Goal: Register for event/course

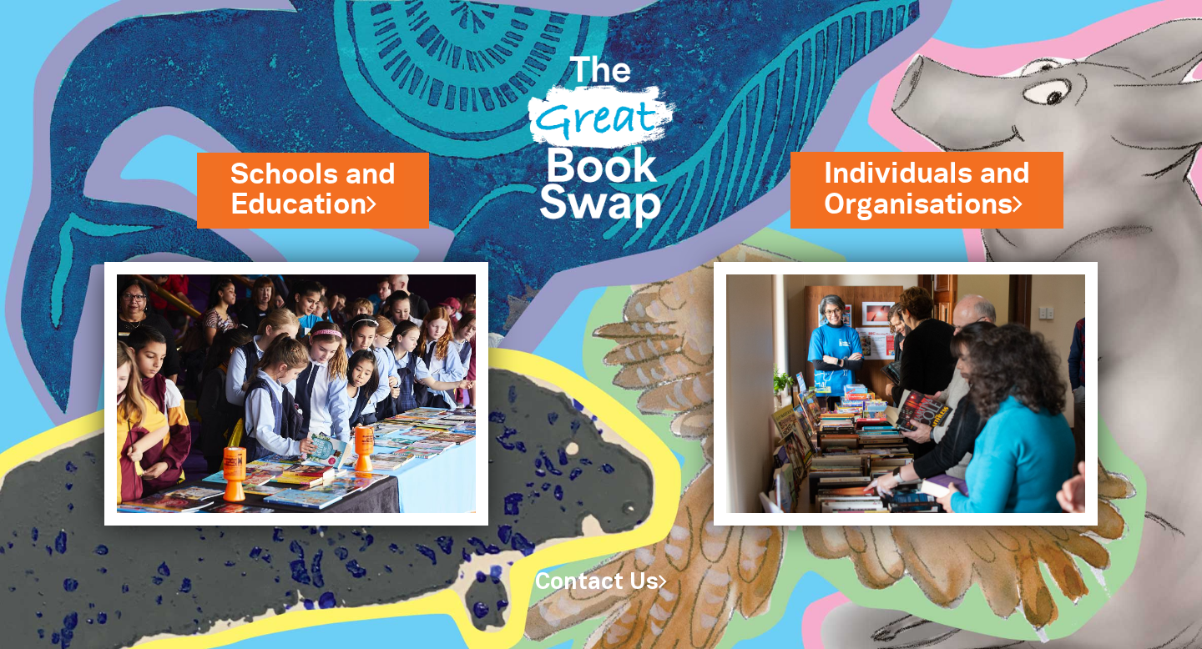
click at [311, 179] on link "Schools and Education" at bounding box center [312, 190] width 165 height 70
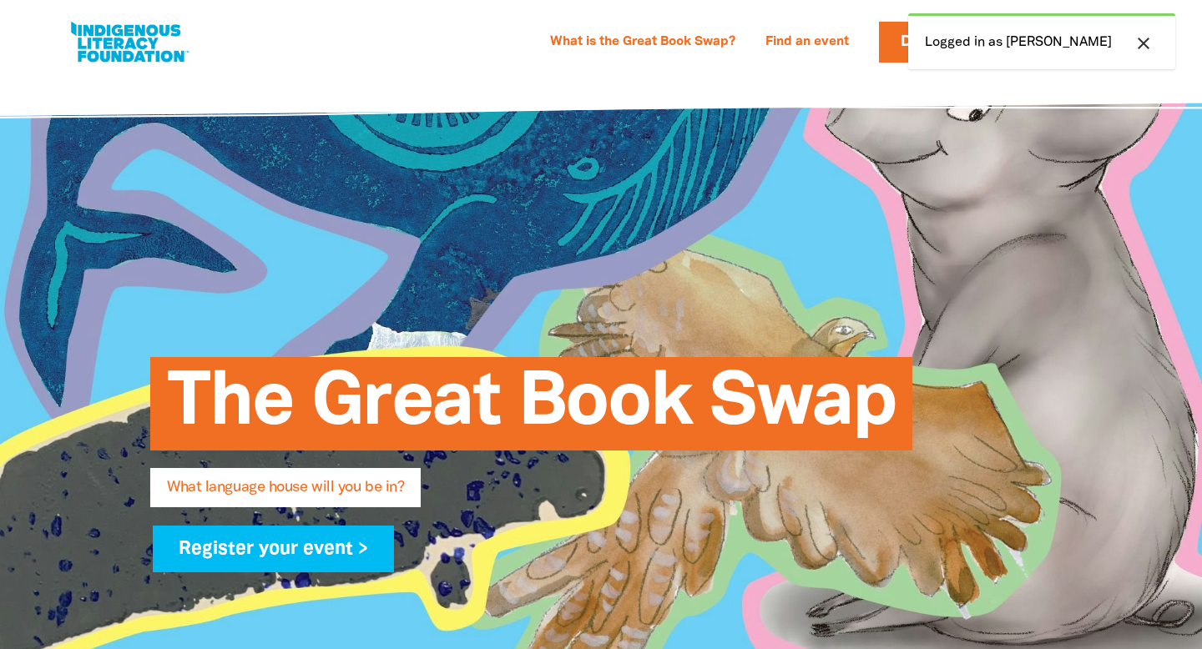
select select "primary-school"
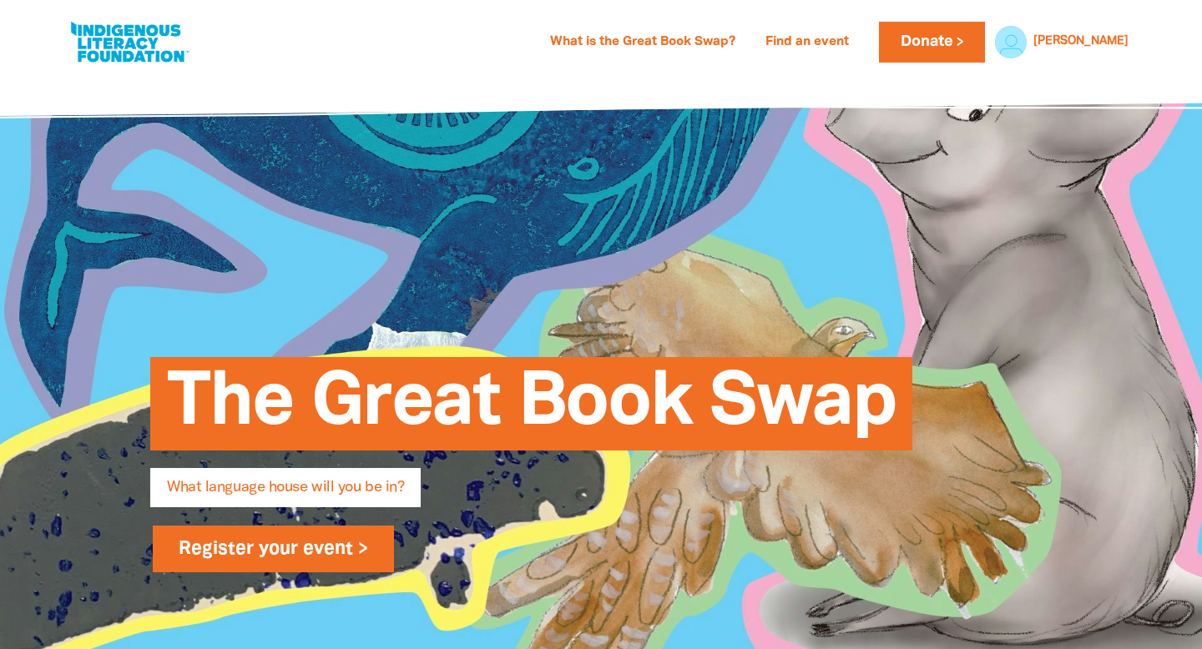
click at [243, 526] on link "Register your event >" at bounding box center [273, 549] width 241 height 47
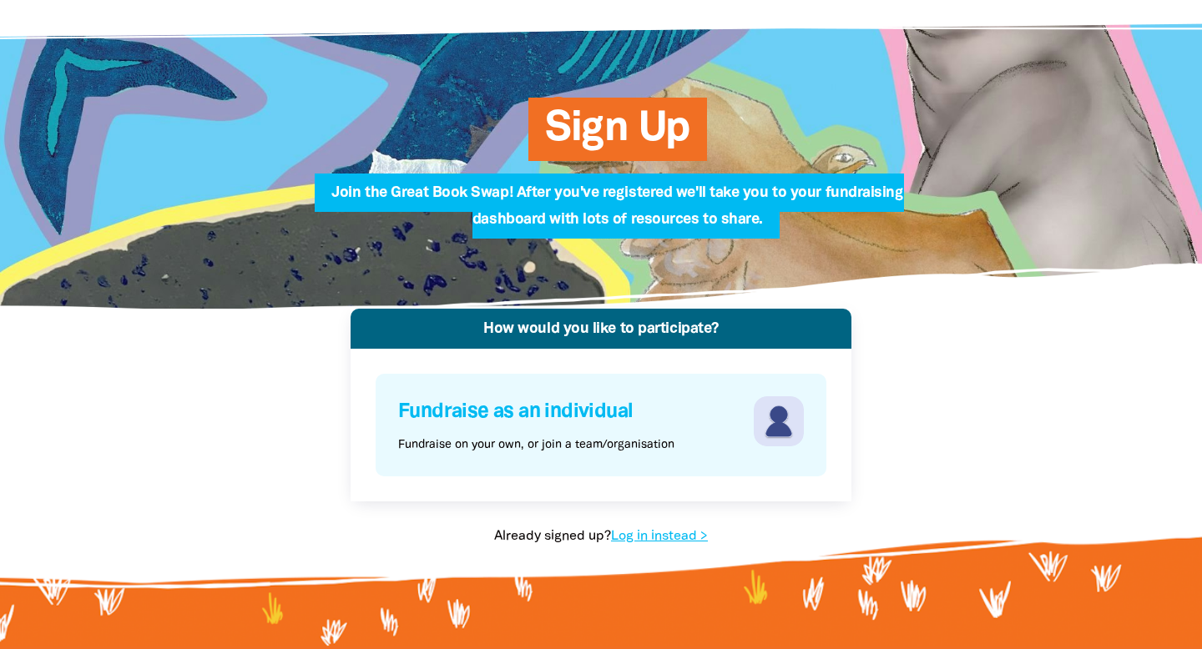
scroll to position [78, 0]
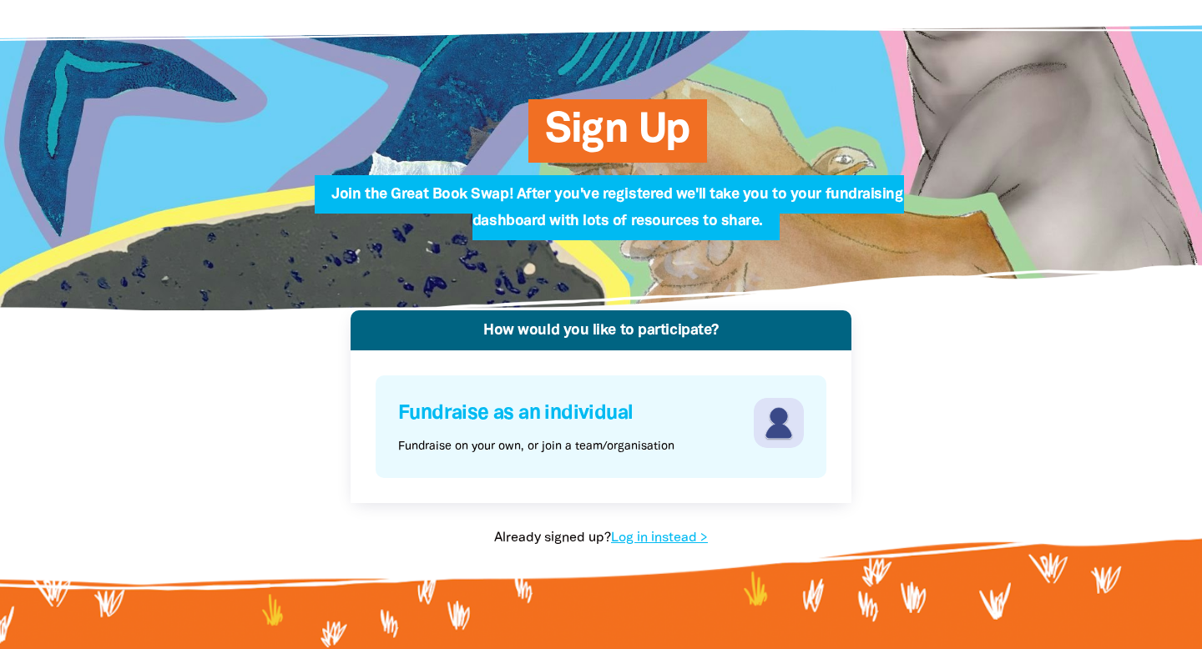
click at [706, 421] on div "Fundraise as an individual Fundraise on your own, or join a team/organisation" at bounding box center [600, 426] width 447 height 99
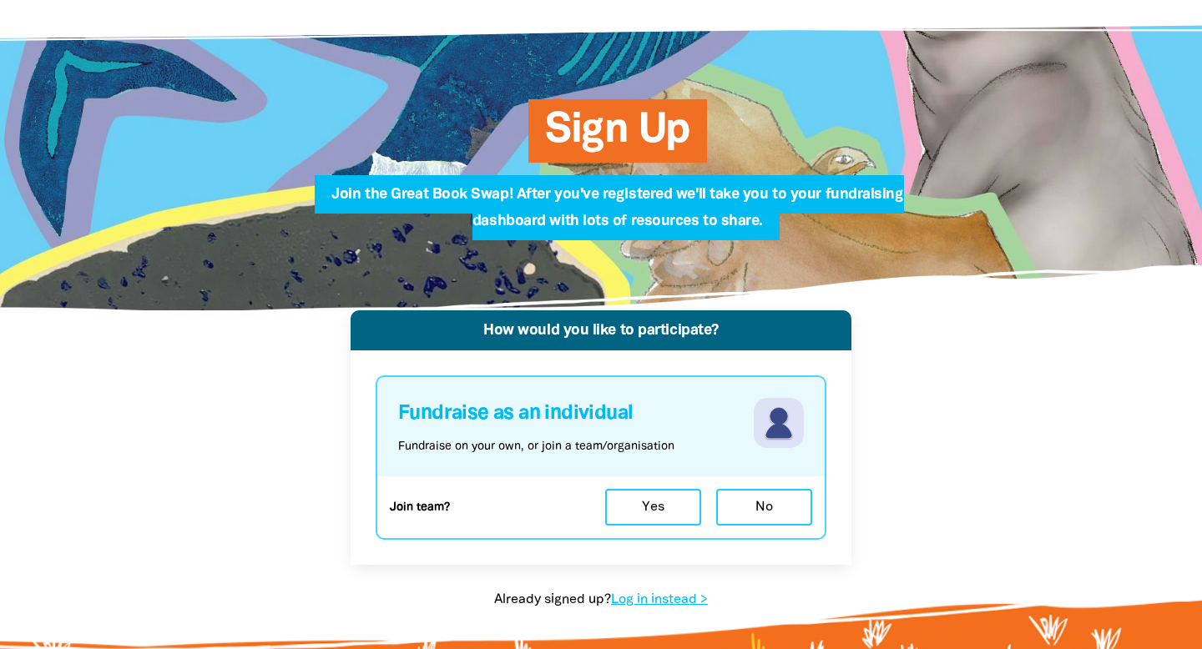
select select "primary-school"
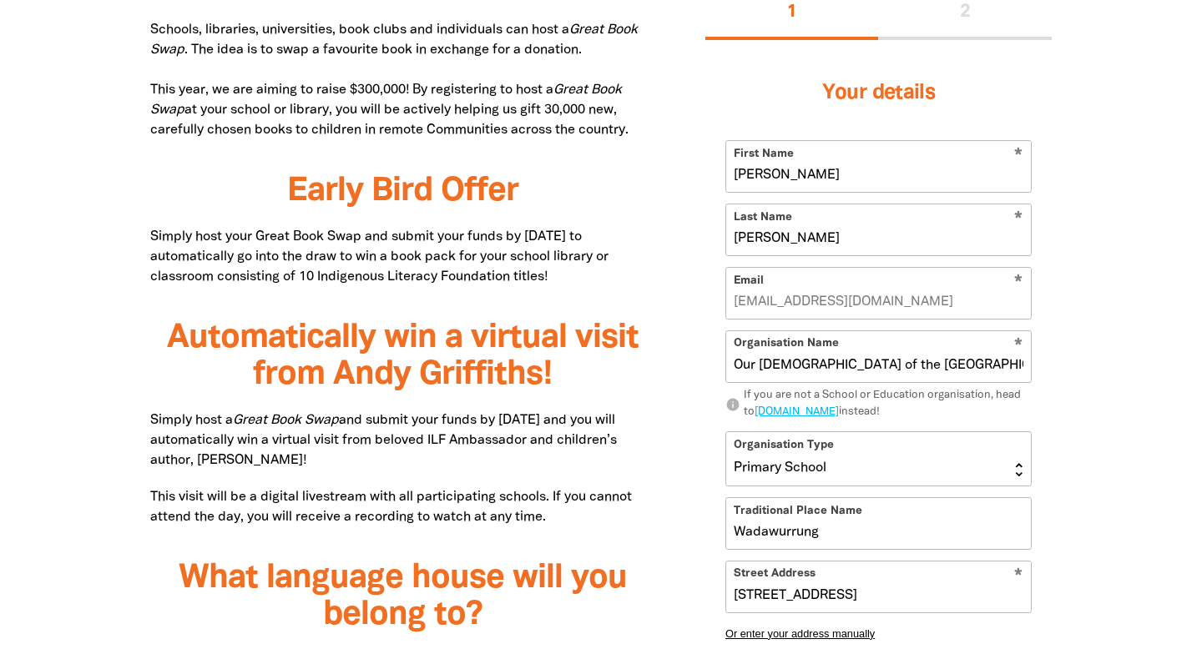
scroll to position [1052, 0]
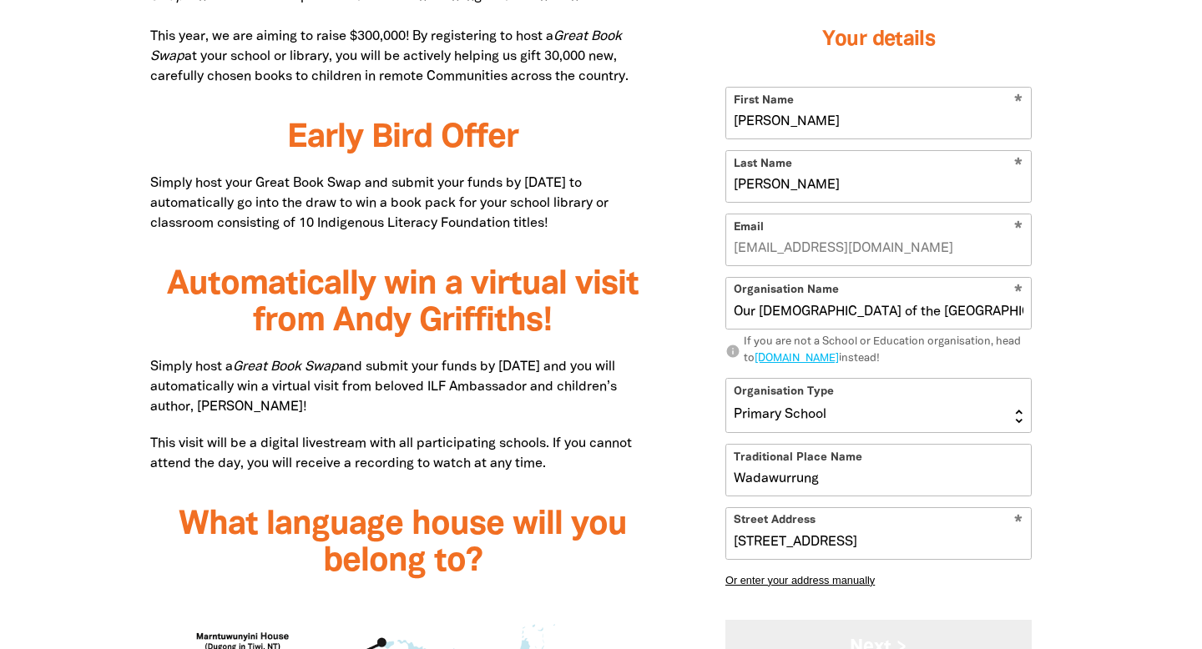
click at [834, 620] on button "Next >" at bounding box center [878, 648] width 306 height 56
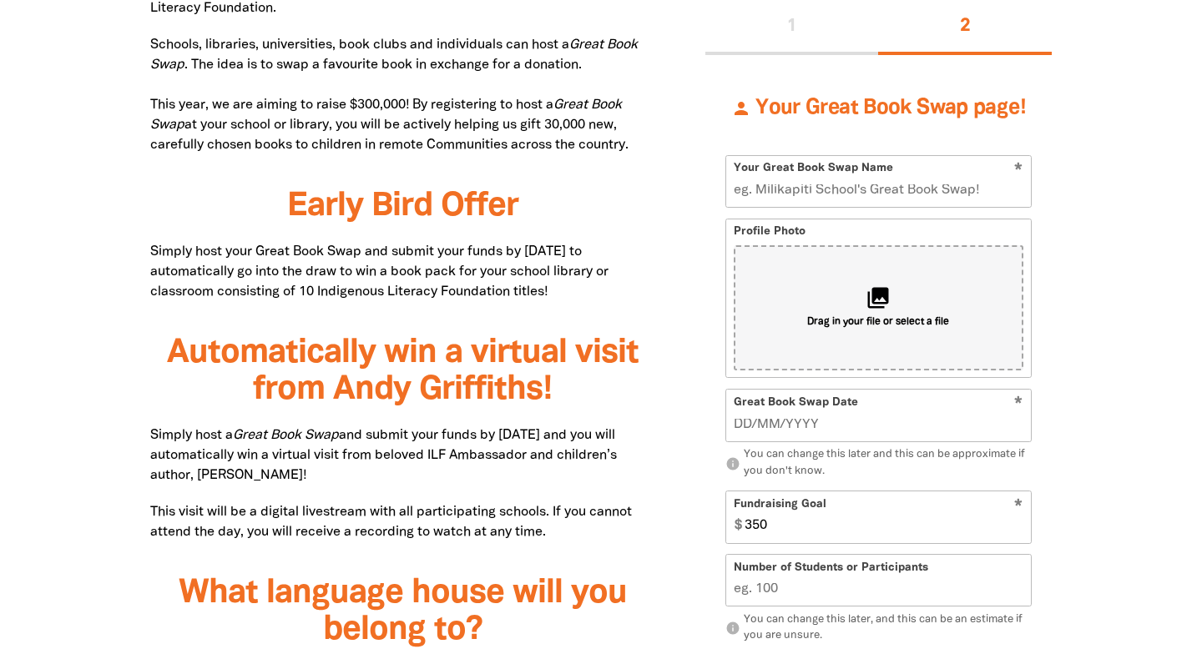
scroll to position [907, 0]
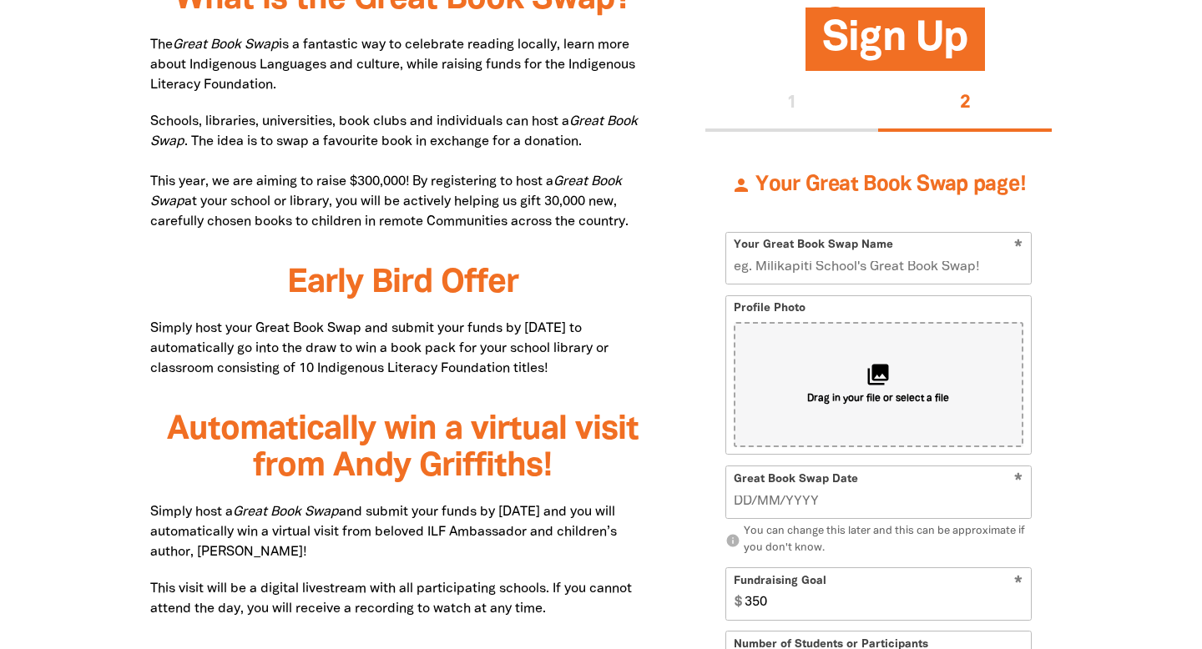
click at [786, 633] on input "Number of Students or Participants" at bounding box center [878, 658] width 305 height 51
type input "480"
click at [1021, 569] on input "351" at bounding box center [884, 594] width 293 height 51
click at [1021, 569] on input "352" at bounding box center [884, 594] width 293 height 51
drag, startPoint x: 753, startPoint y: 464, endPoint x: 733, endPoint y: 464, distance: 20.0
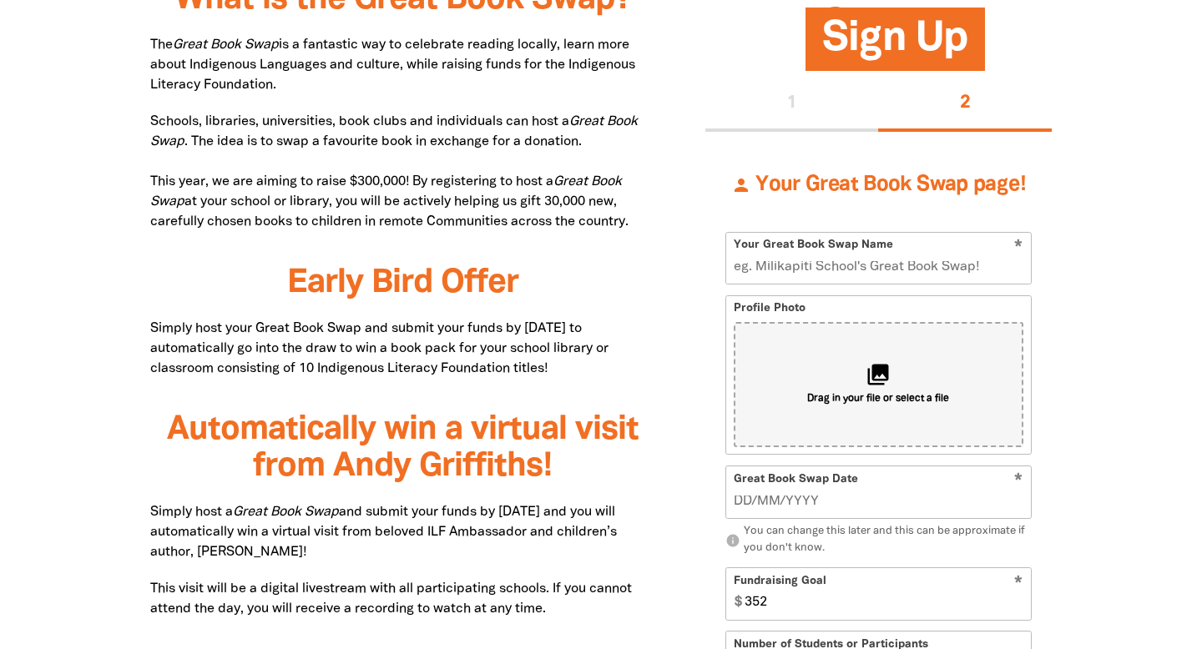
click at [738, 569] on input "352" at bounding box center [884, 594] width 293 height 51
type input "500"
click at [806, 493] on input "__/__/____" at bounding box center [879, 502] width 290 height 18
click at [739, 493] on input "[DATE]" at bounding box center [879, 502] width 290 height 18
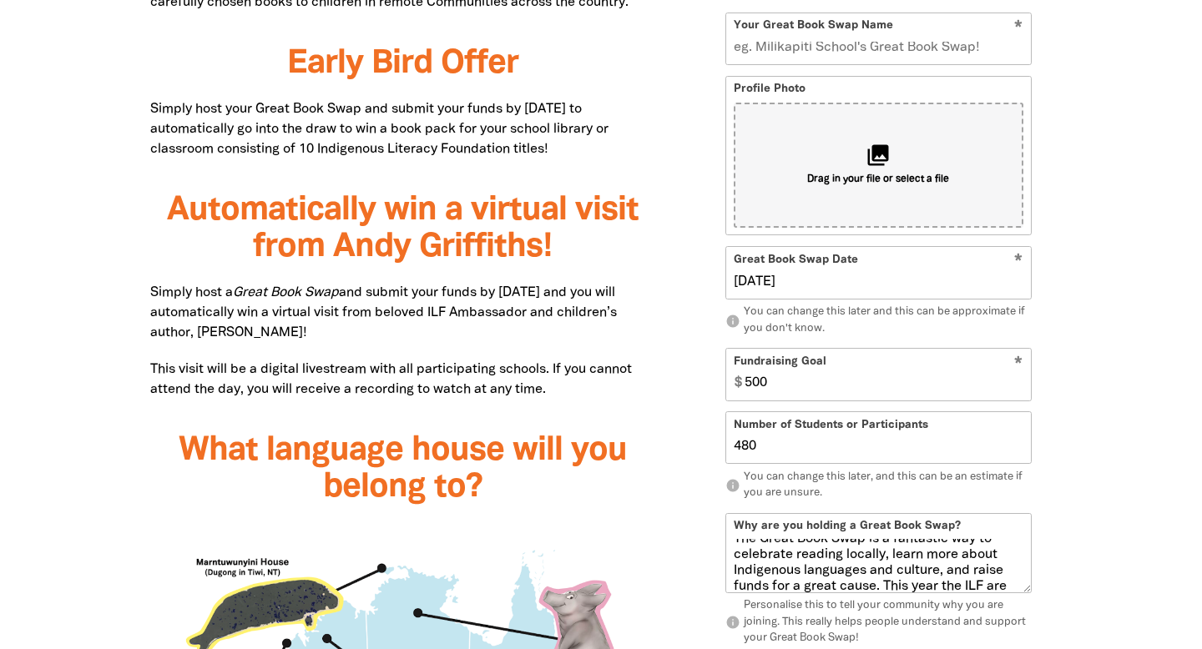
scroll to position [109, 0]
type input "[DATE]"
select select "VIC"
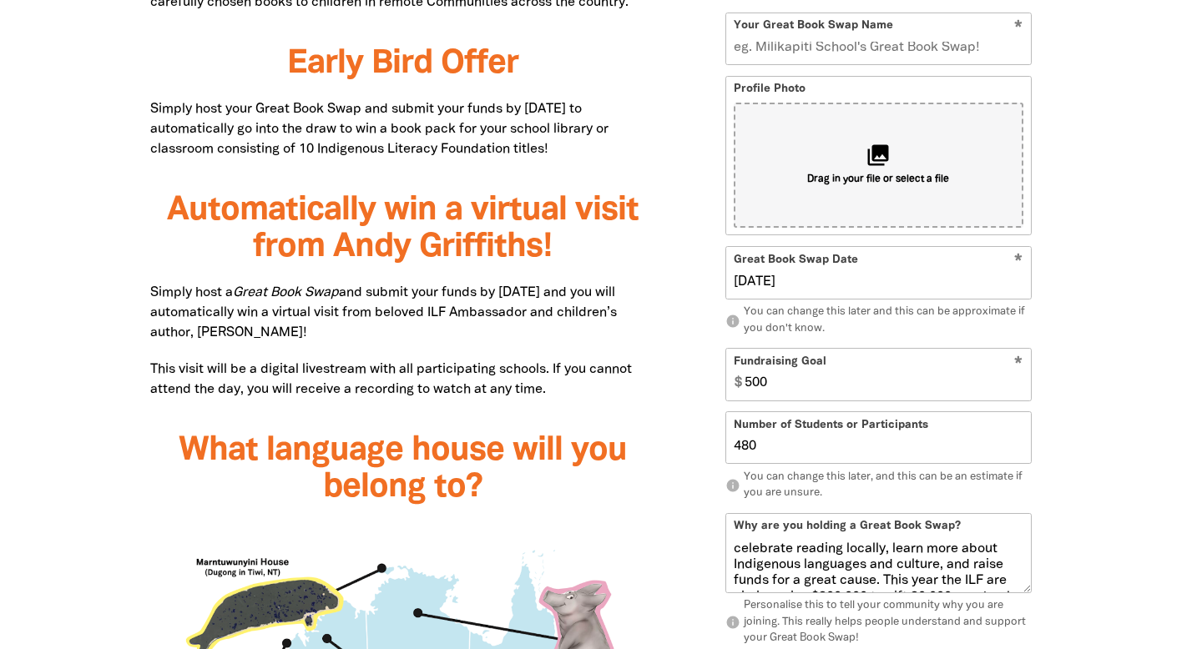
type input "3024"
type input "[PERSON_NAME]"
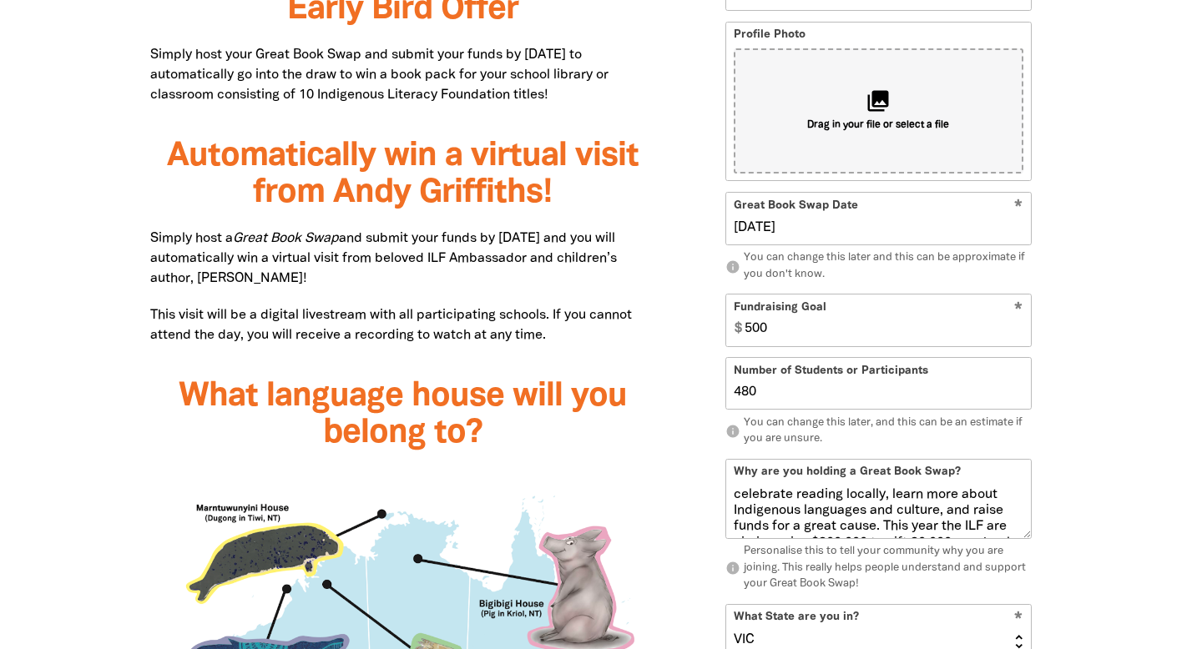
scroll to position [1188, 0]
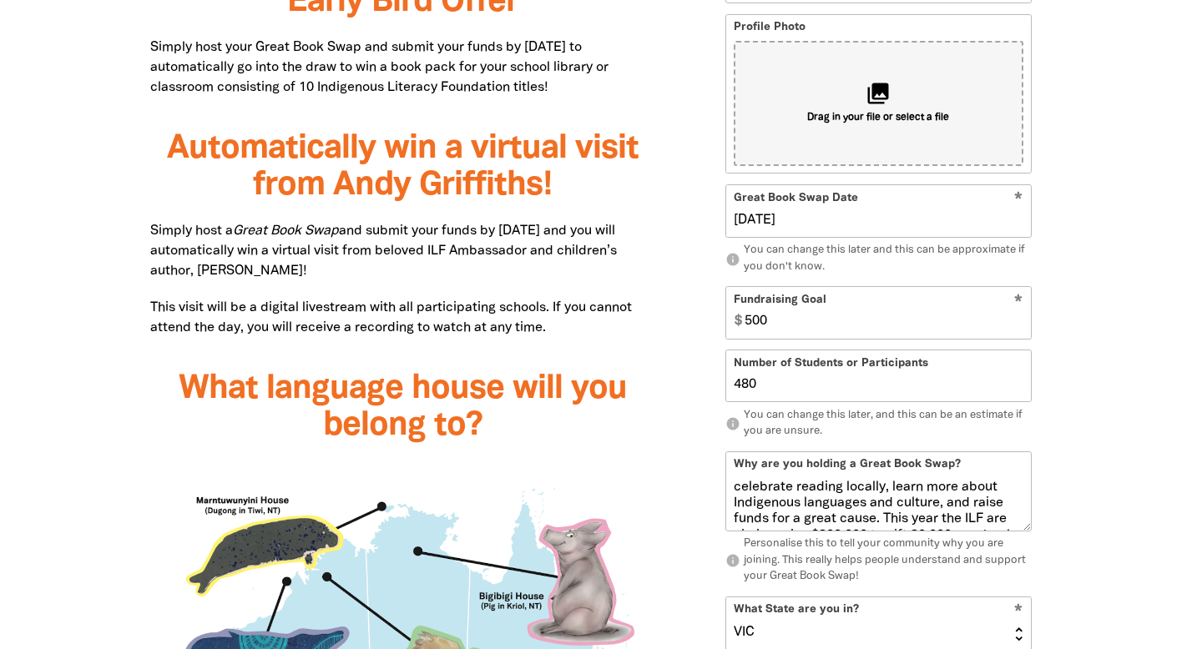
checkbox input "true"
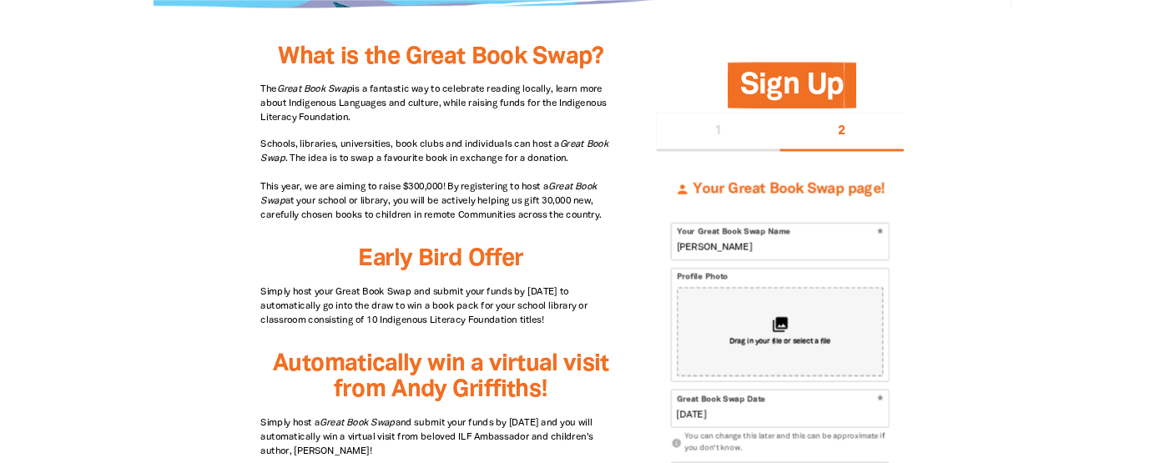
scroll to position [825, 0]
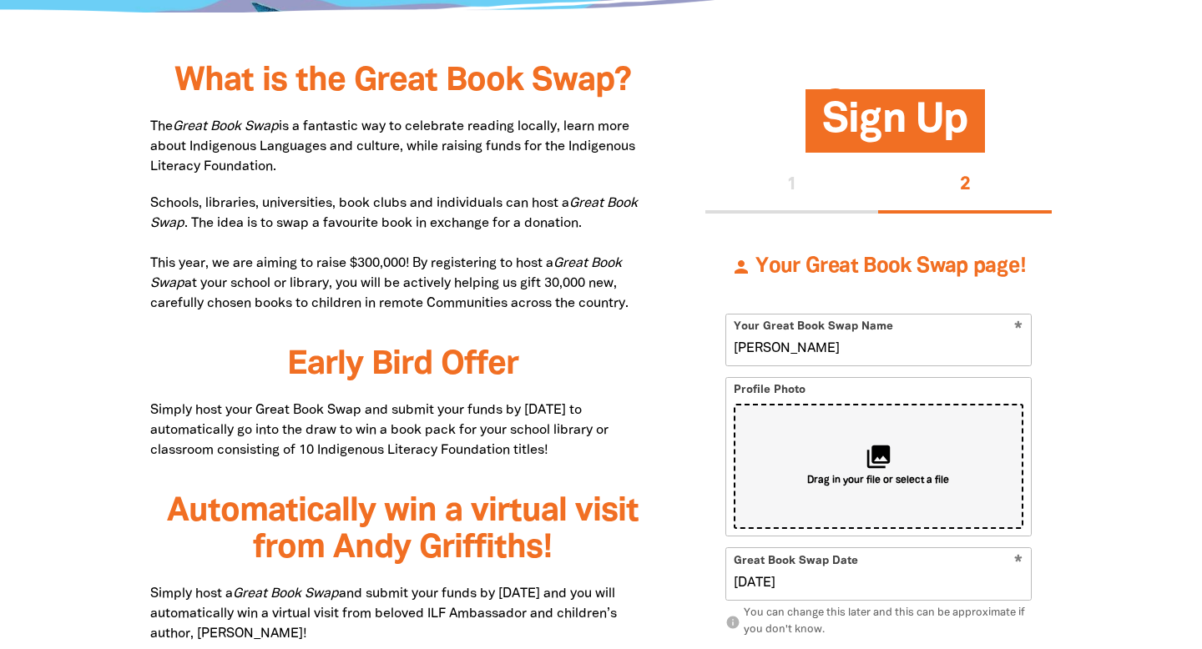
click at [889, 475] on span "Drag in your file or select a file" at bounding box center [878, 482] width 142 height 14
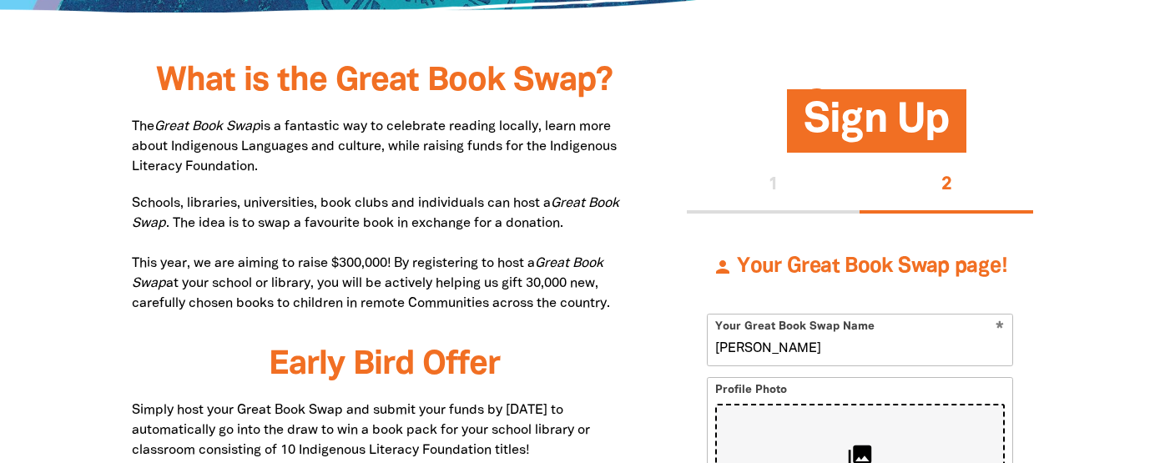
click at [895, 404] on div "collections Drag in your file or select a file" at bounding box center [860, 466] width 290 height 125
type input "C:\fakepath\Screen Shot [DATE] 9.33.29 am.png"
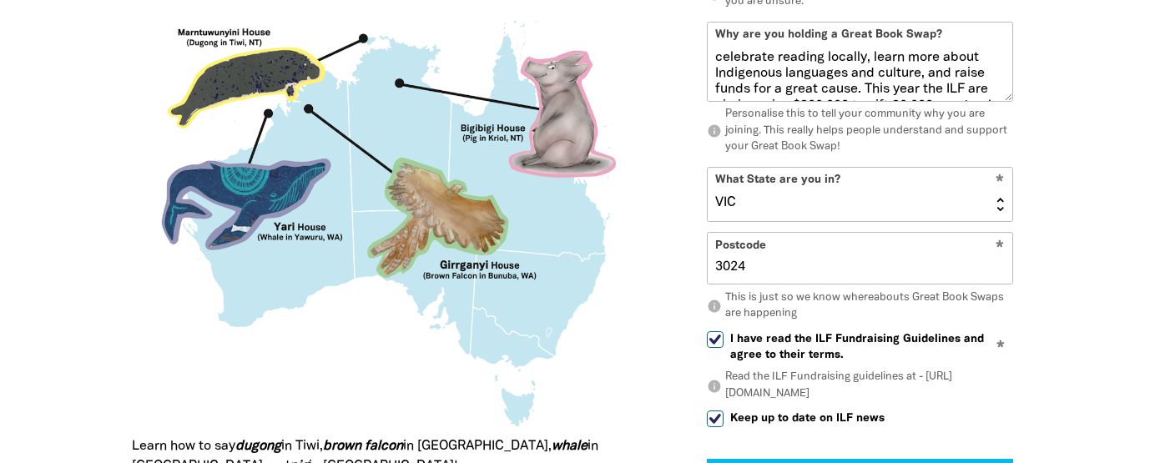
scroll to position [1660, 0]
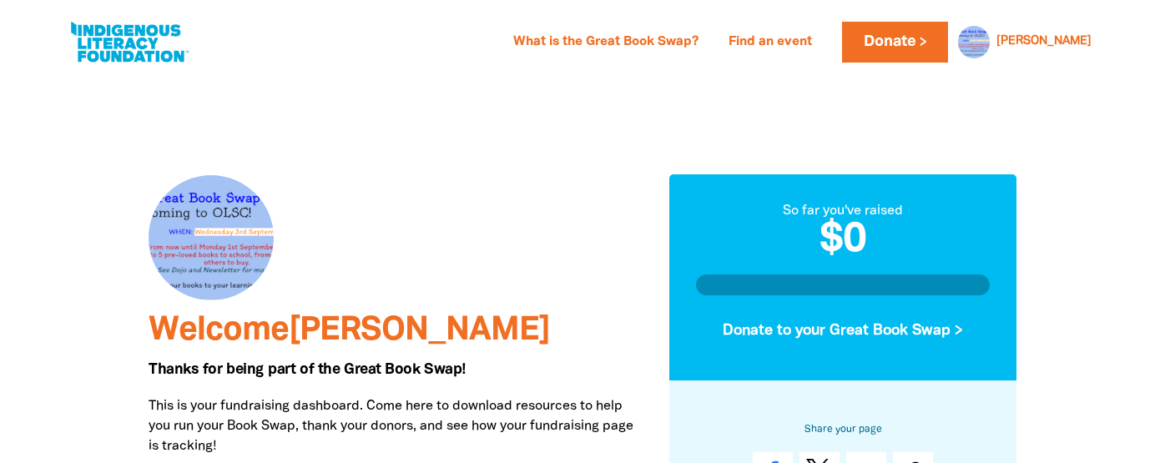
click at [193, 224] on div at bounding box center [211, 237] width 125 height 125
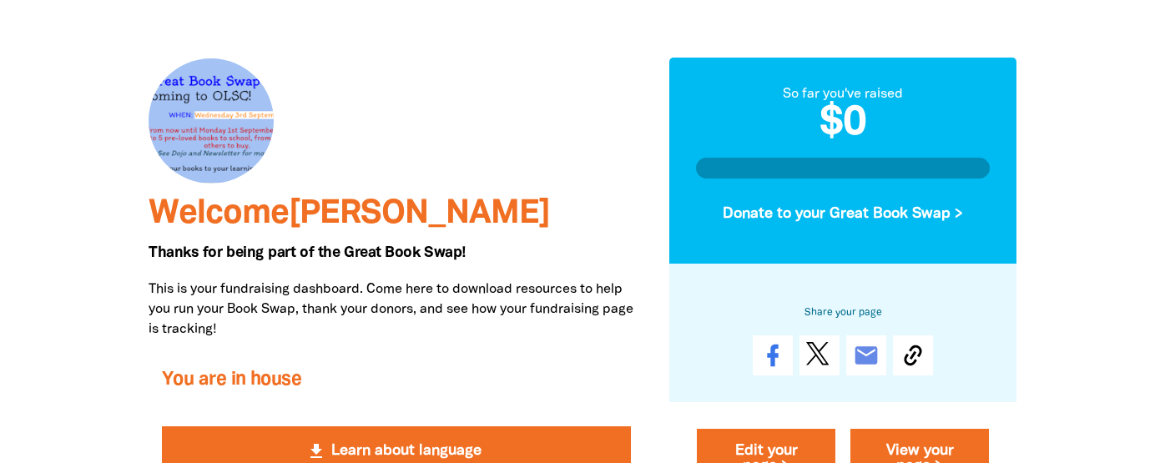
scroll to position [210, 0]
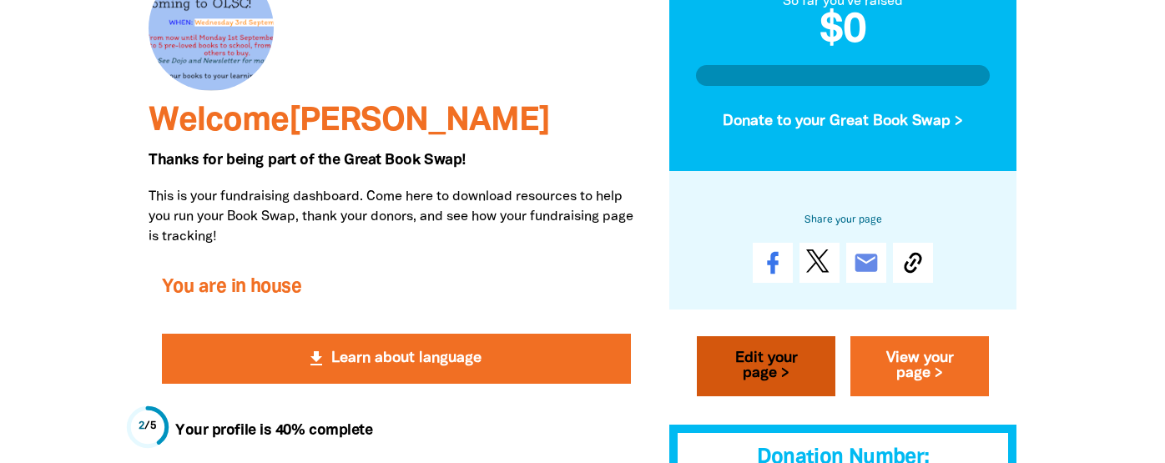
click at [756, 336] on link "Edit your page >" at bounding box center [766, 366] width 139 height 60
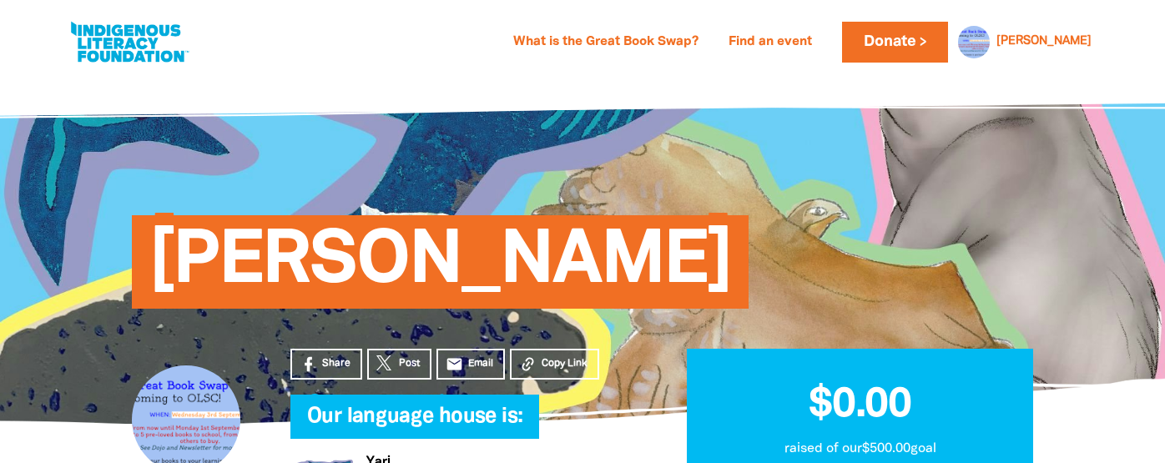
select select "VIC"
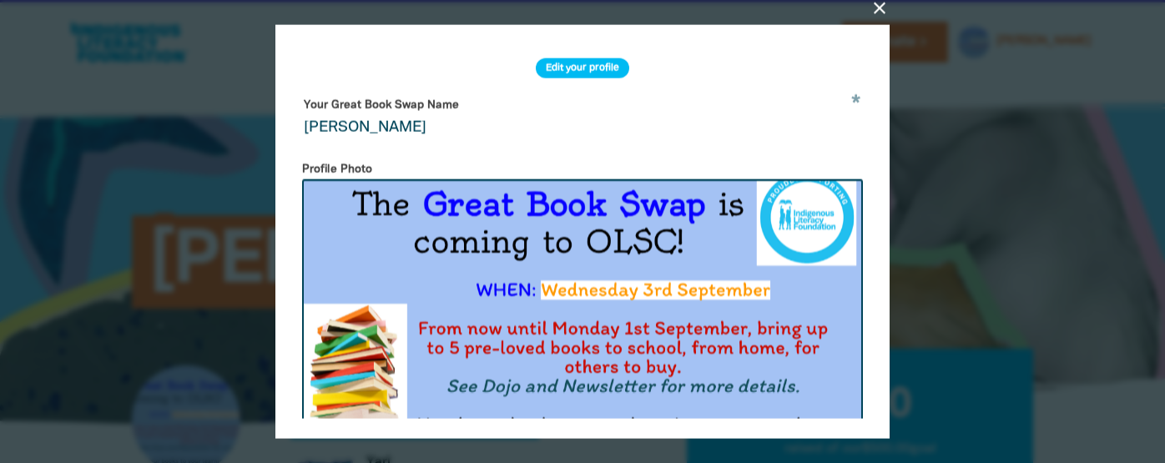
scroll to position [70, 0]
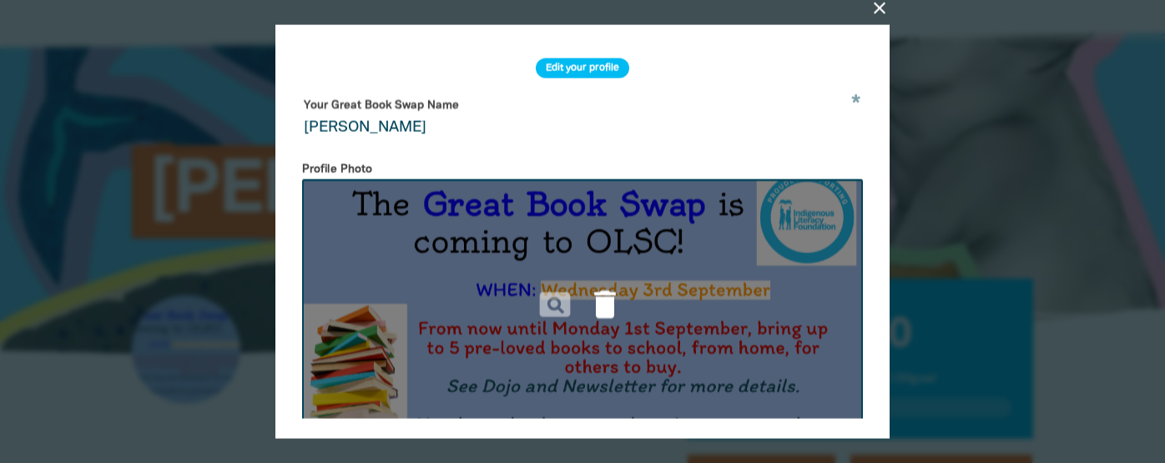
click at [597, 286] on icon "delete" at bounding box center [605, 304] width 37 height 37
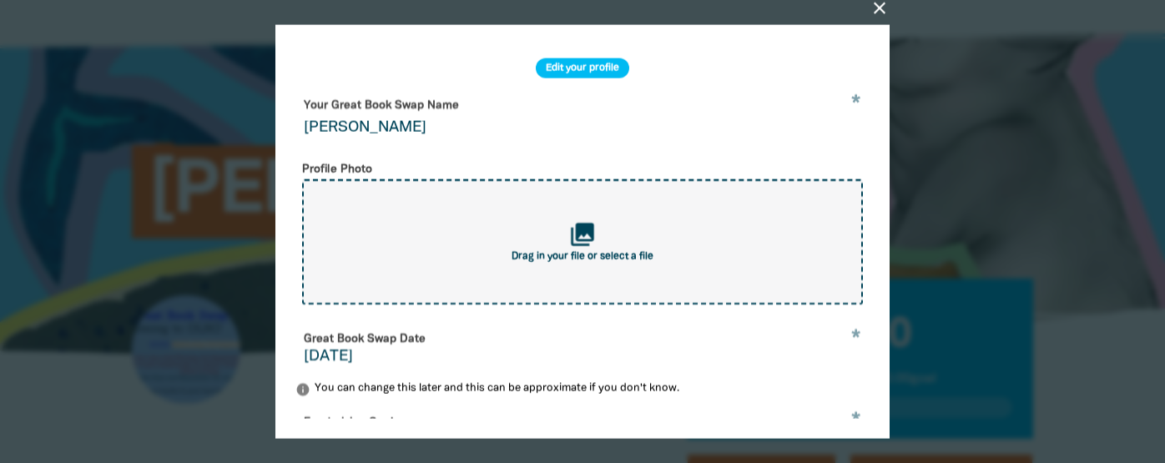
click at [523, 206] on div "collections Drag in your file or select a file" at bounding box center [582, 241] width 561 height 125
type input "C:\fakepath\Screen Shot [DATE] 9.35.02 am.png"
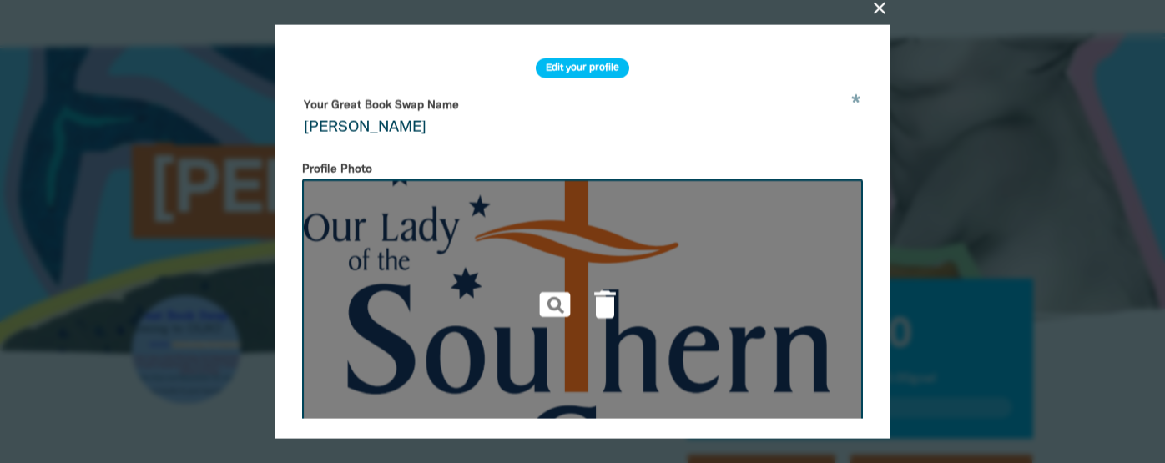
scroll to position [519, 0]
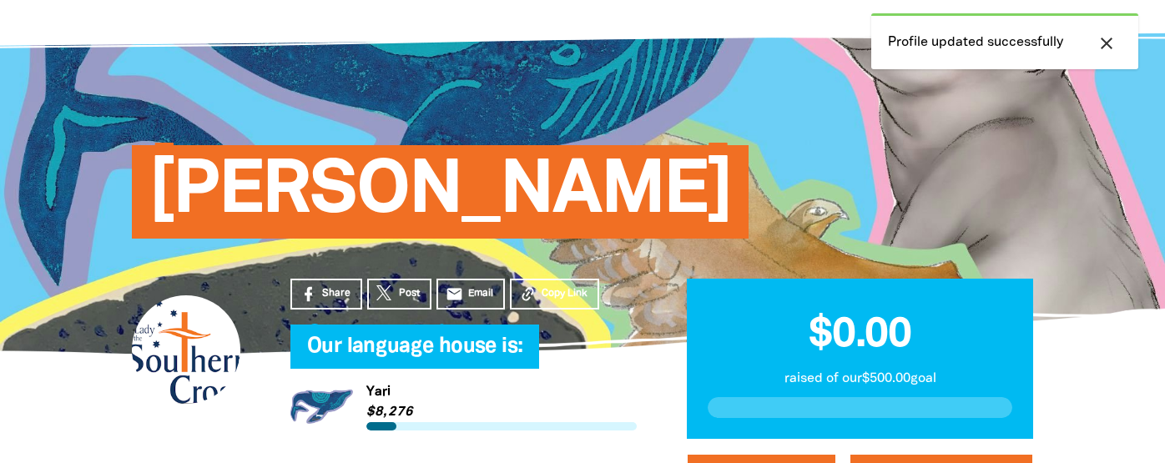
click at [565, 179] on span "[PERSON_NAME]" at bounding box center [440, 198] width 583 height 81
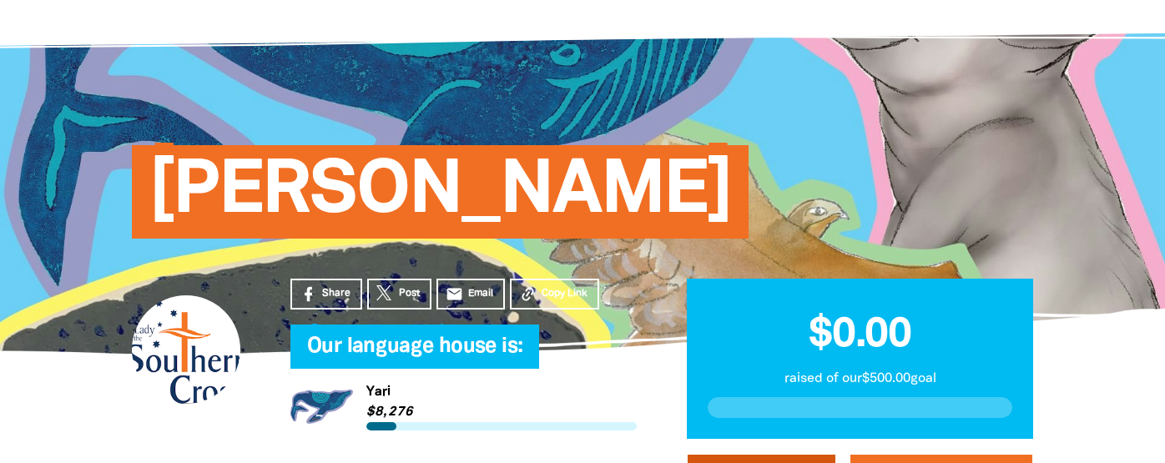
select select "VIC"
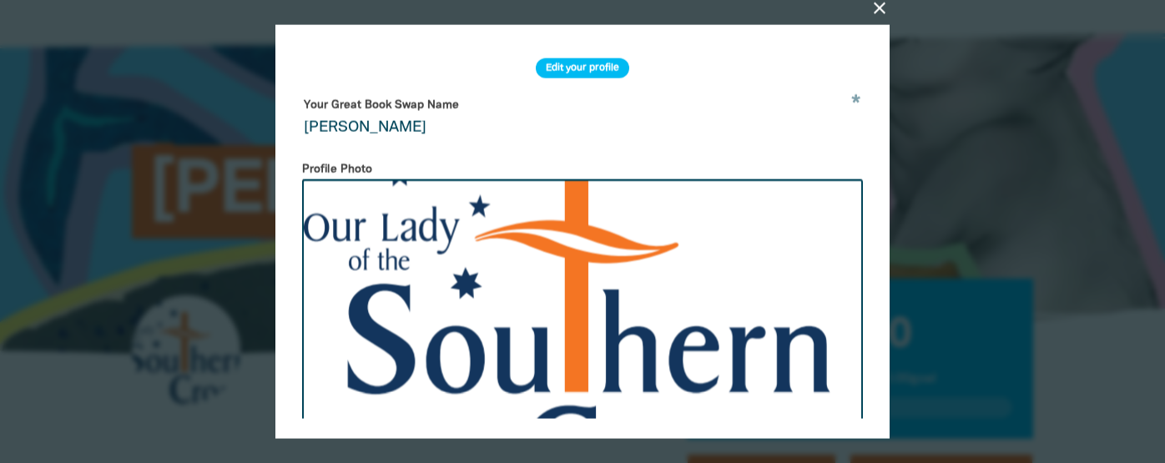
drag, startPoint x: 389, startPoint y: 104, endPoint x: 289, endPoint y: 108, distance: 100.3
click at [296, 108] on input "[PERSON_NAME]" at bounding box center [583, 118] width 574 height 53
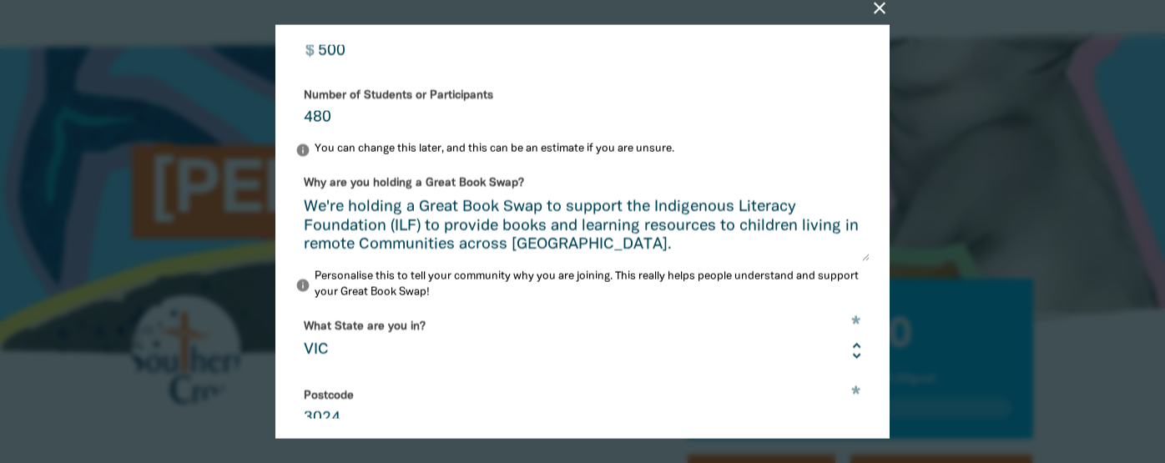
type input "OLSC Great Book Swap"
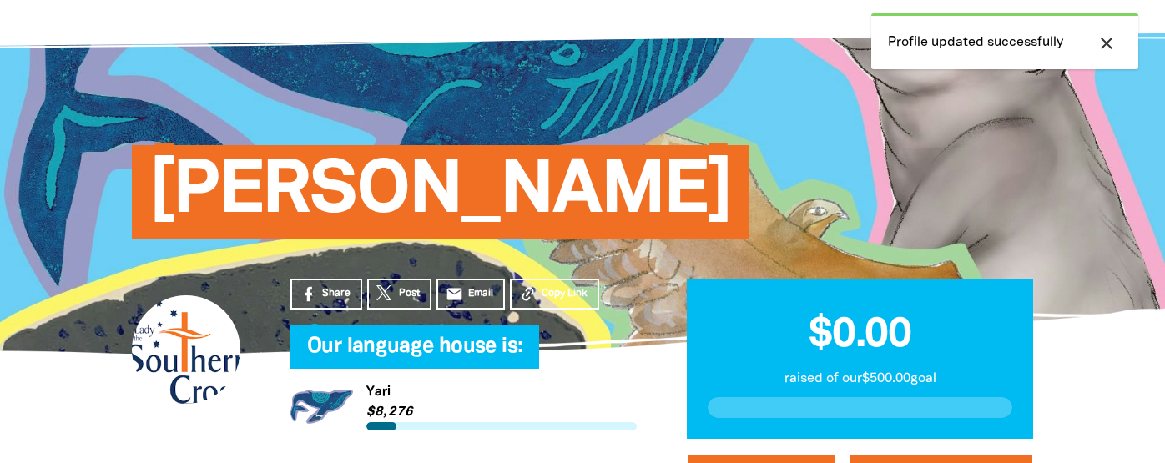
click at [535, 159] on span "[PERSON_NAME]" at bounding box center [440, 198] width 583 height 81
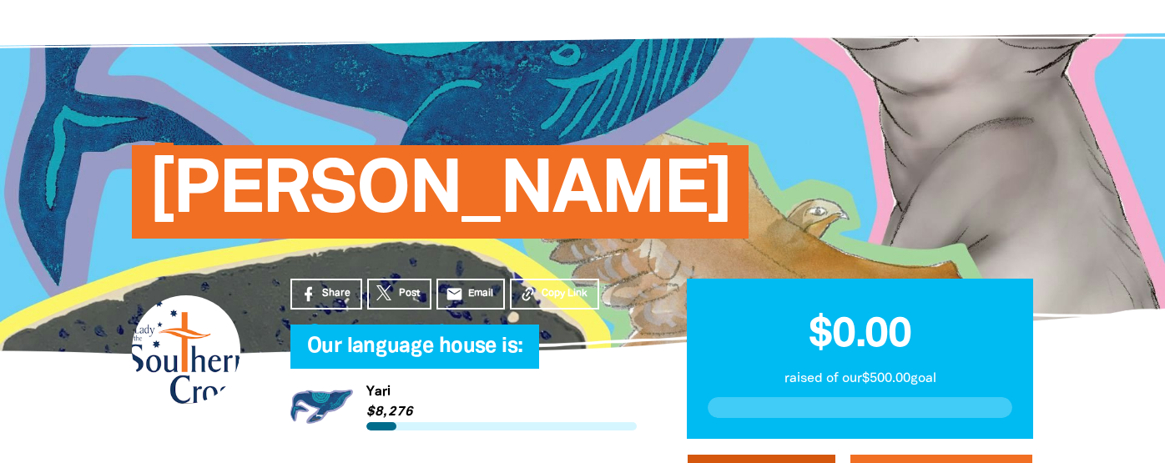
select select "VIC"
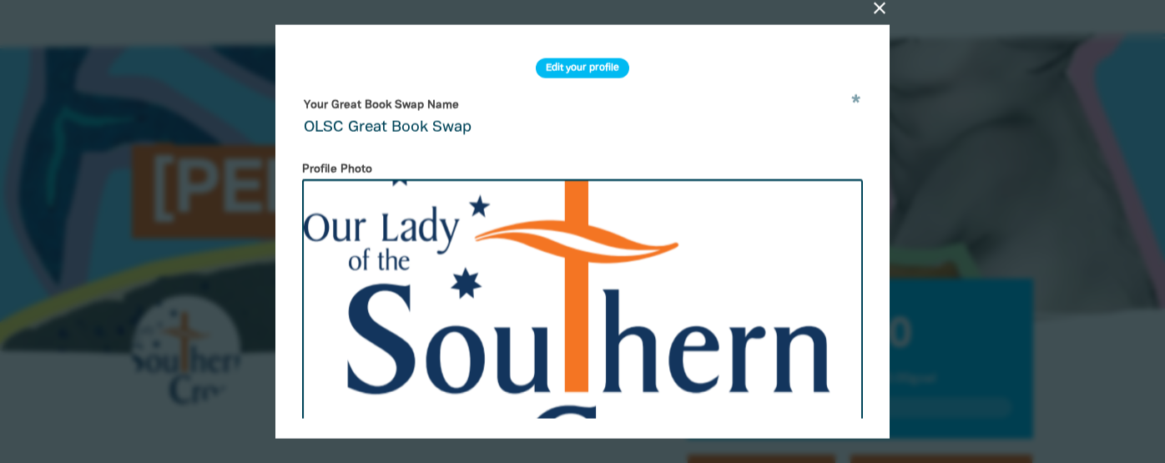
click at [482, 94] on input "OLSC Great Book Swap" at bounding box center [583, 118] width 574 height 53
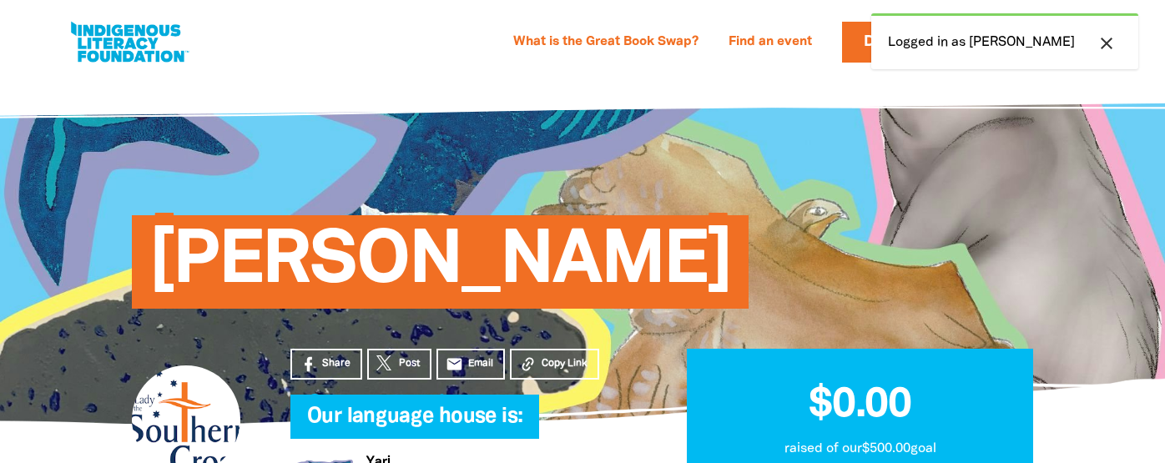
scroll to position [70, 0]
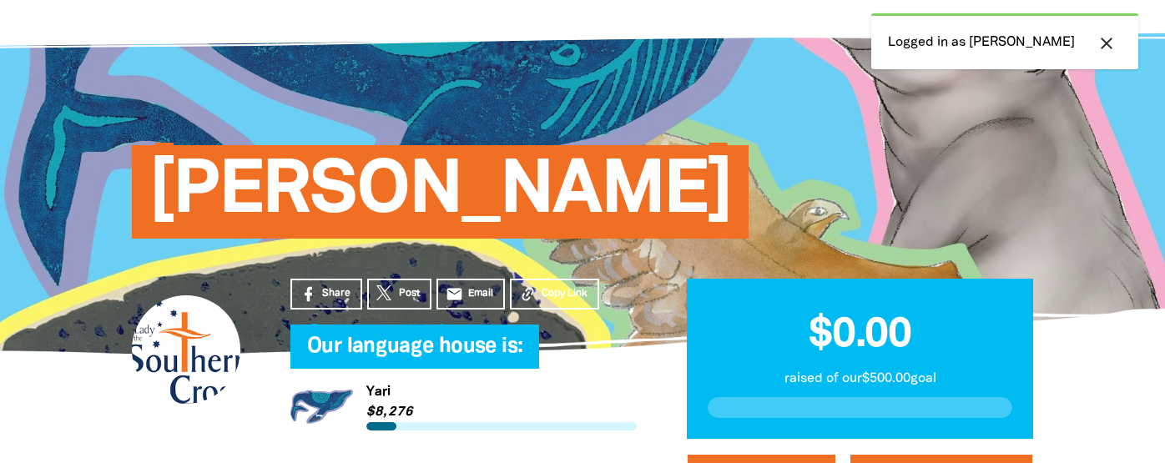
select select "VIC"
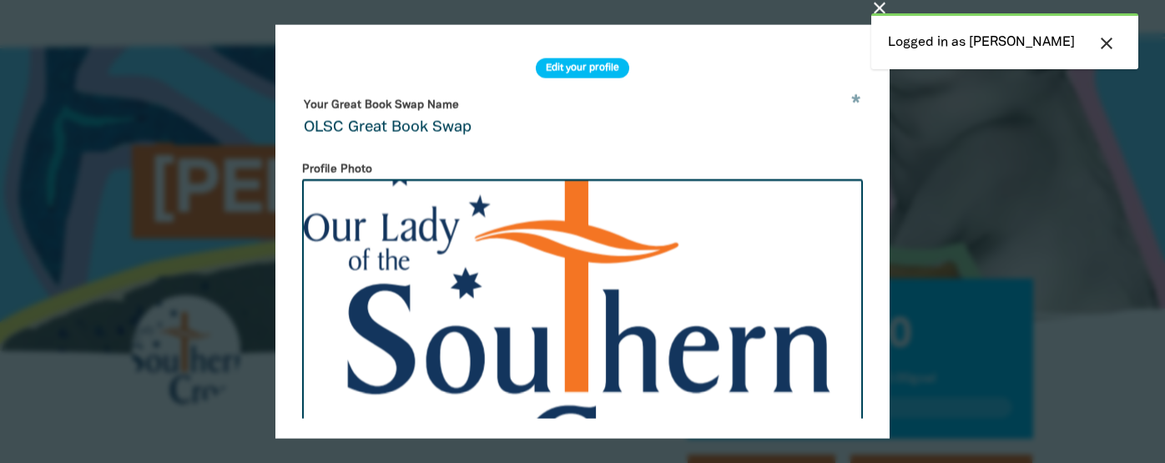
scroll to position [0, 0]
click at [1117, 37] on icon "close" at bounding box center [1107, 43] width 20 height 20
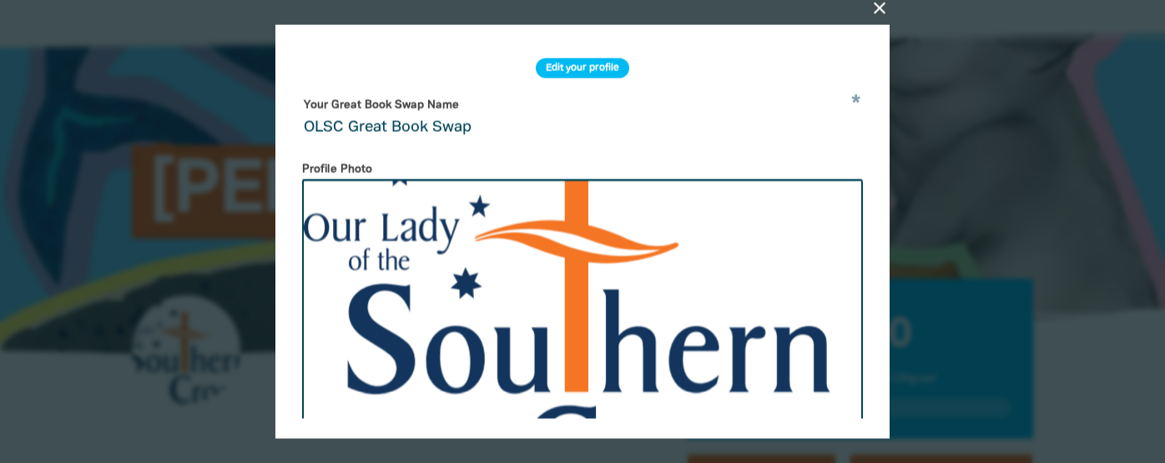
click at [890, 17] on icon "close" at bounding box center [880, 8] width 20 height 20
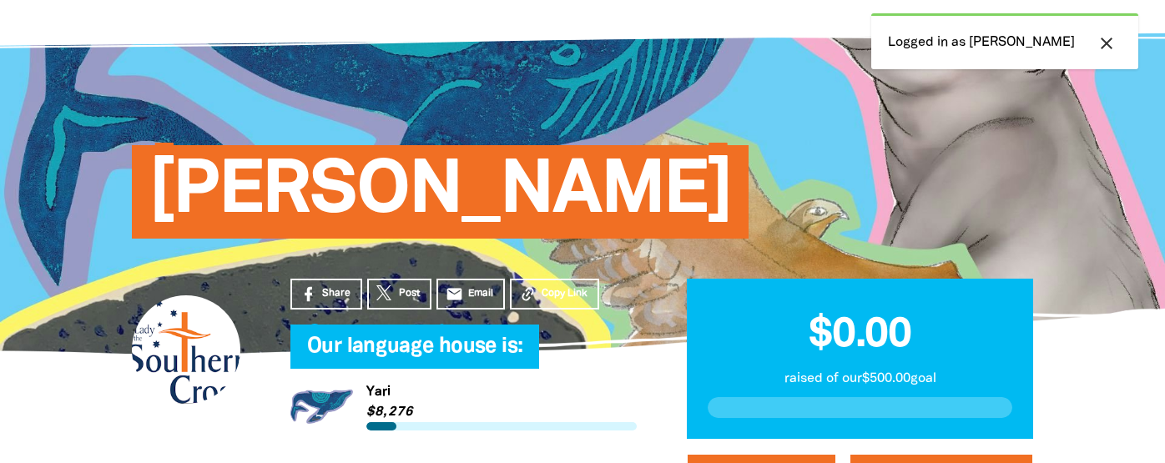
select select "VIC"
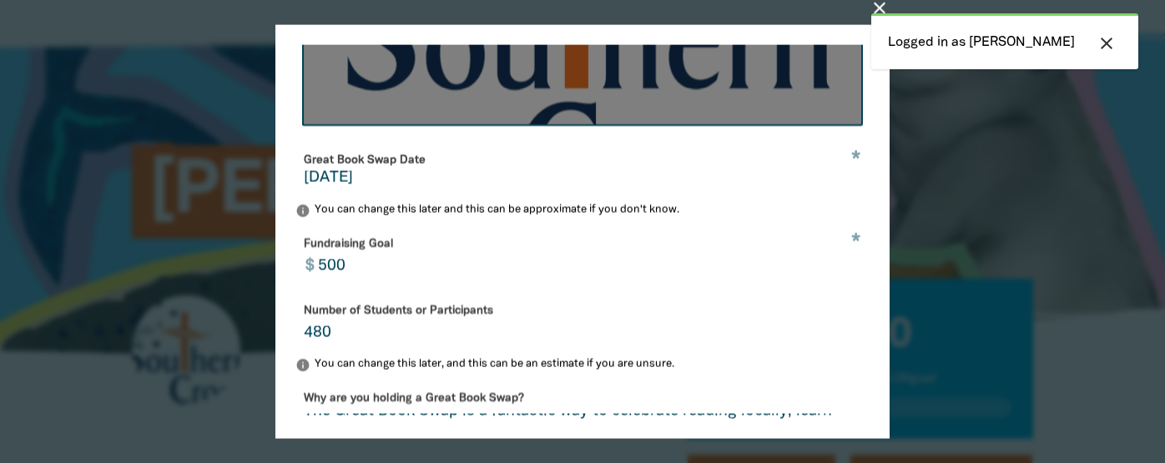
scroll to position [519, 0]
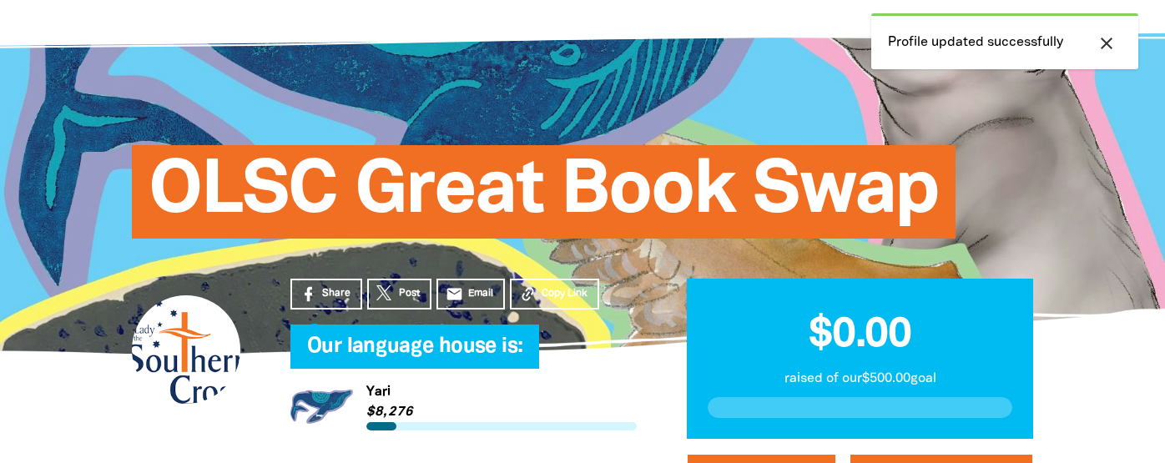
click at [1117, 33] on icon "close" at bounding box center [1107, 43] width 20 height 20
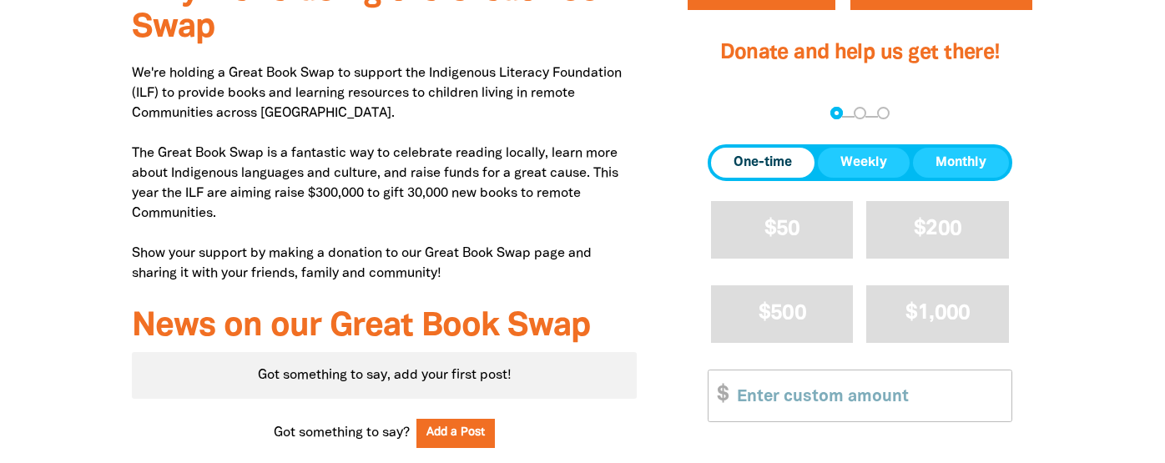
scroll to position [577, 0]
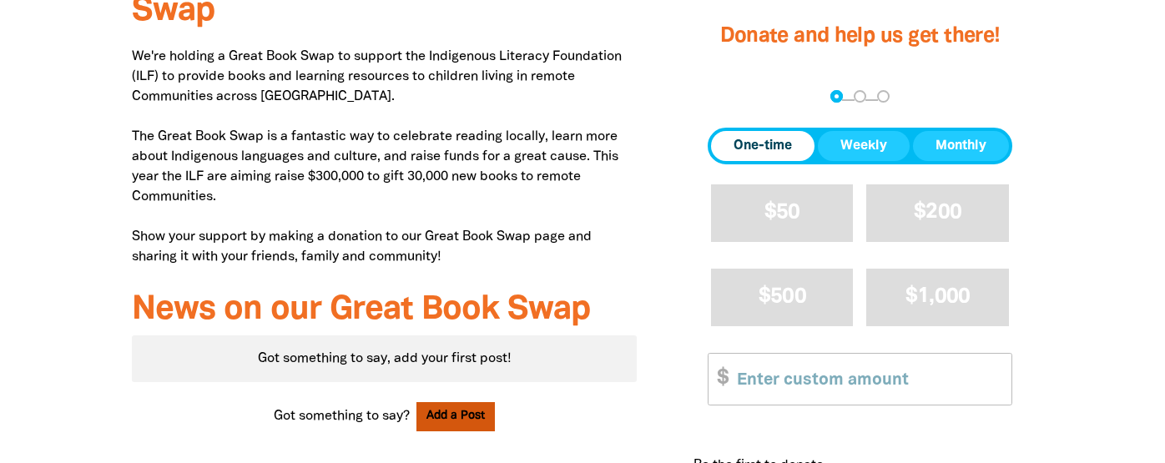
click at [427, 402] on button "Add a Post" at bounding box center [456, 416] width 78 height 29
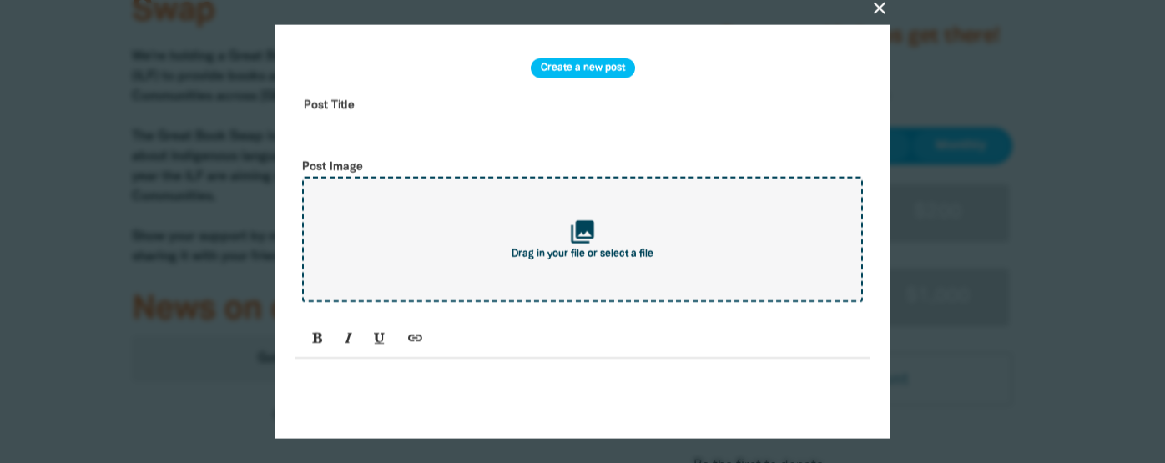
click at [571, 197] on div "collections Drag in your file or select a file" at bounding box center [582, 239] width 561 height 125
type input "C:\fakepath\Screen Shot [DATE] 9.33.29 am.png"
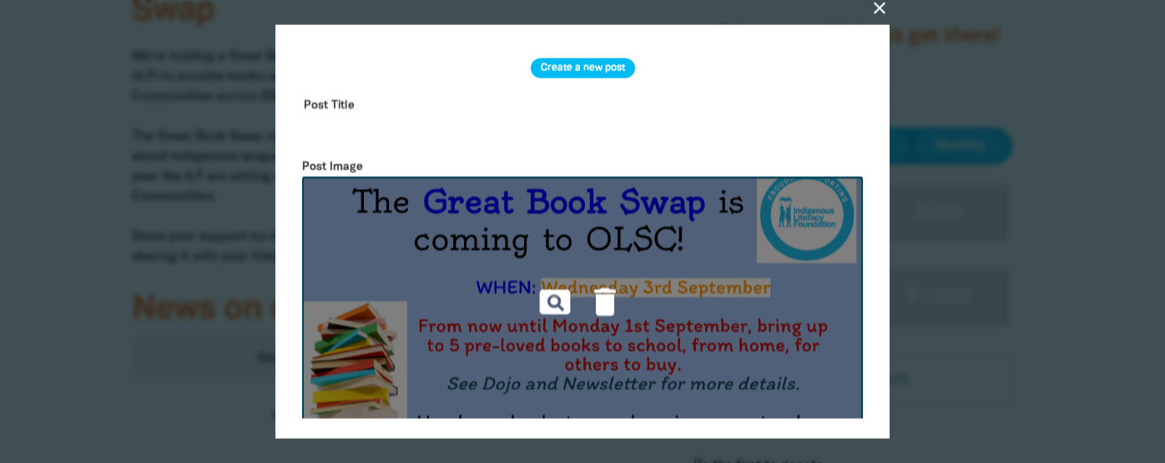
scroll to position [237, 0]
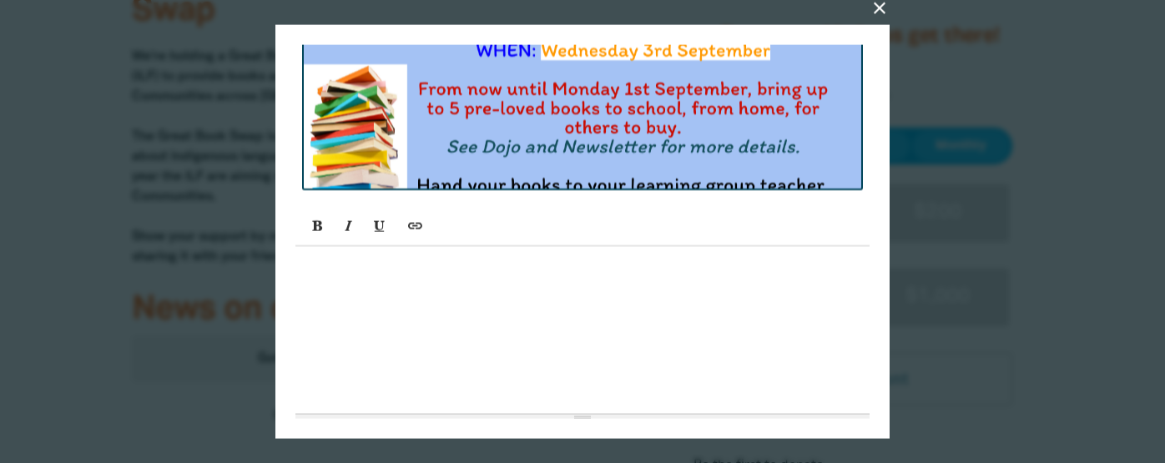
click at [597, 433] on button "Submit" at bounding box center [582, 455] width 167 height 45
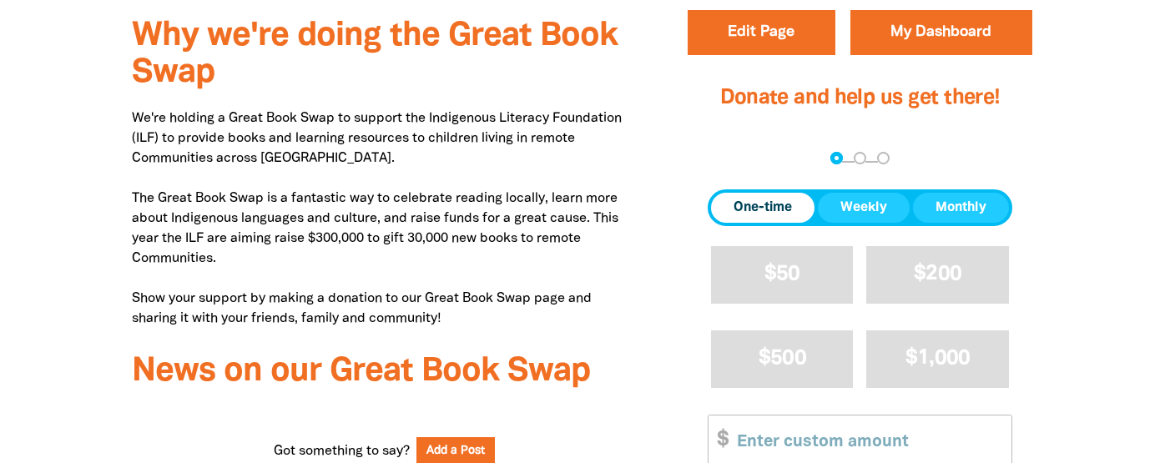
scroll to position [516, 0]
